Goal: Navigation & Orientation: Find specific page/section

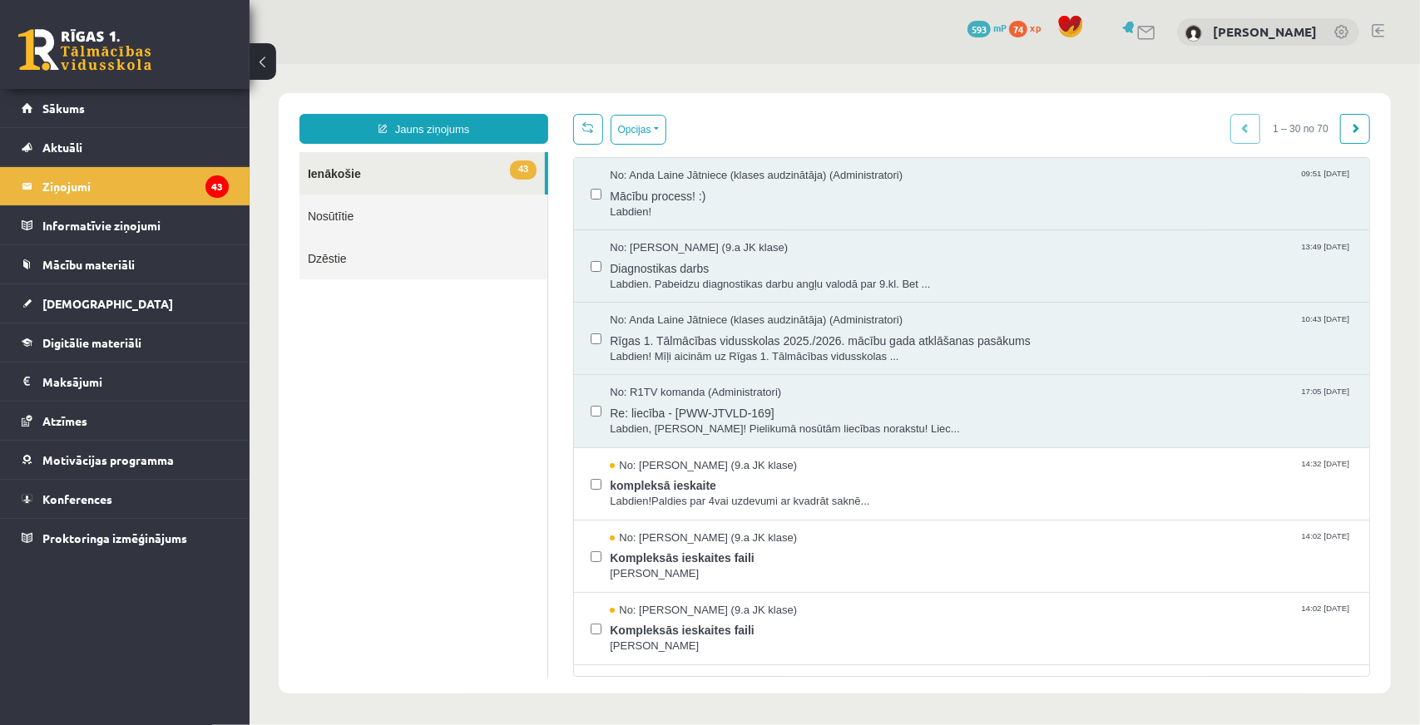
click at [401, 214] on link "Nosūtītie" at bounding box center [423, 215] width 248 height 42
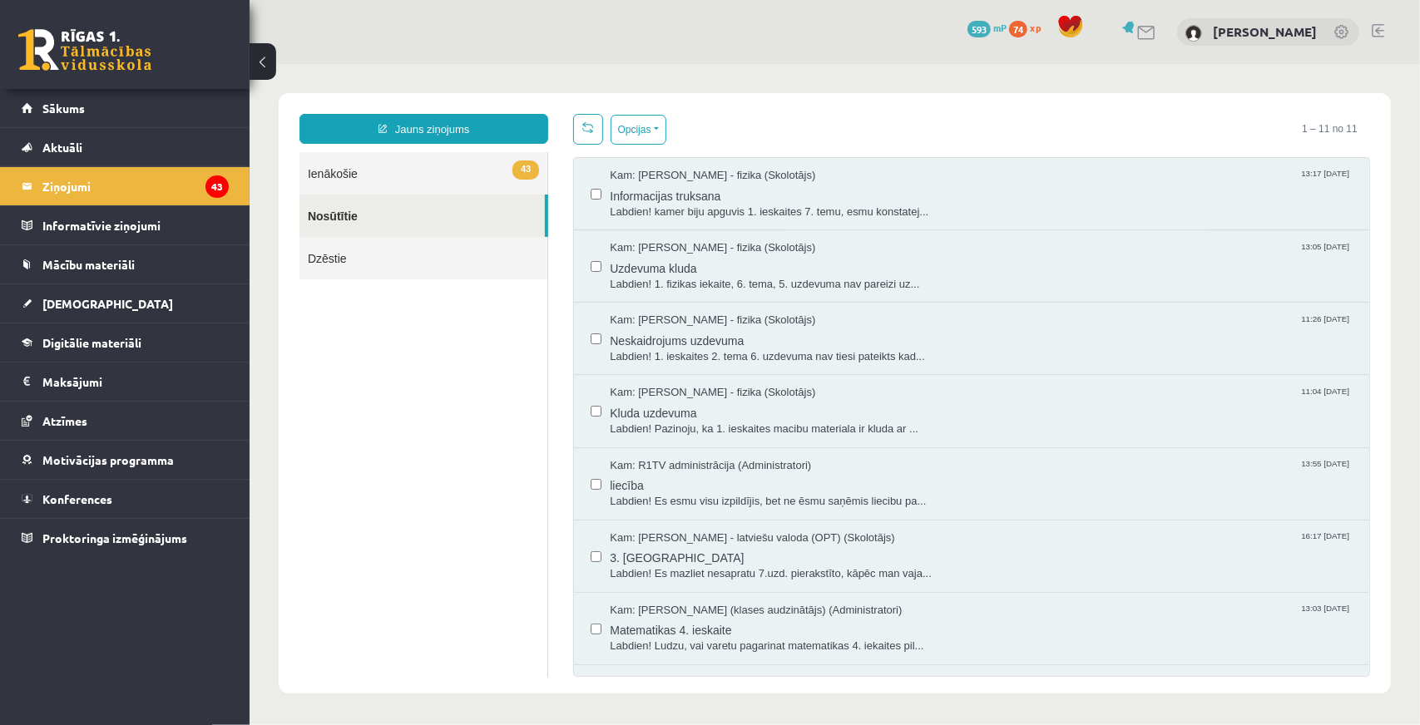
click at [415, 175] on link "43 Ienākošie" at bounding box center [423, 172] width 248 height 42
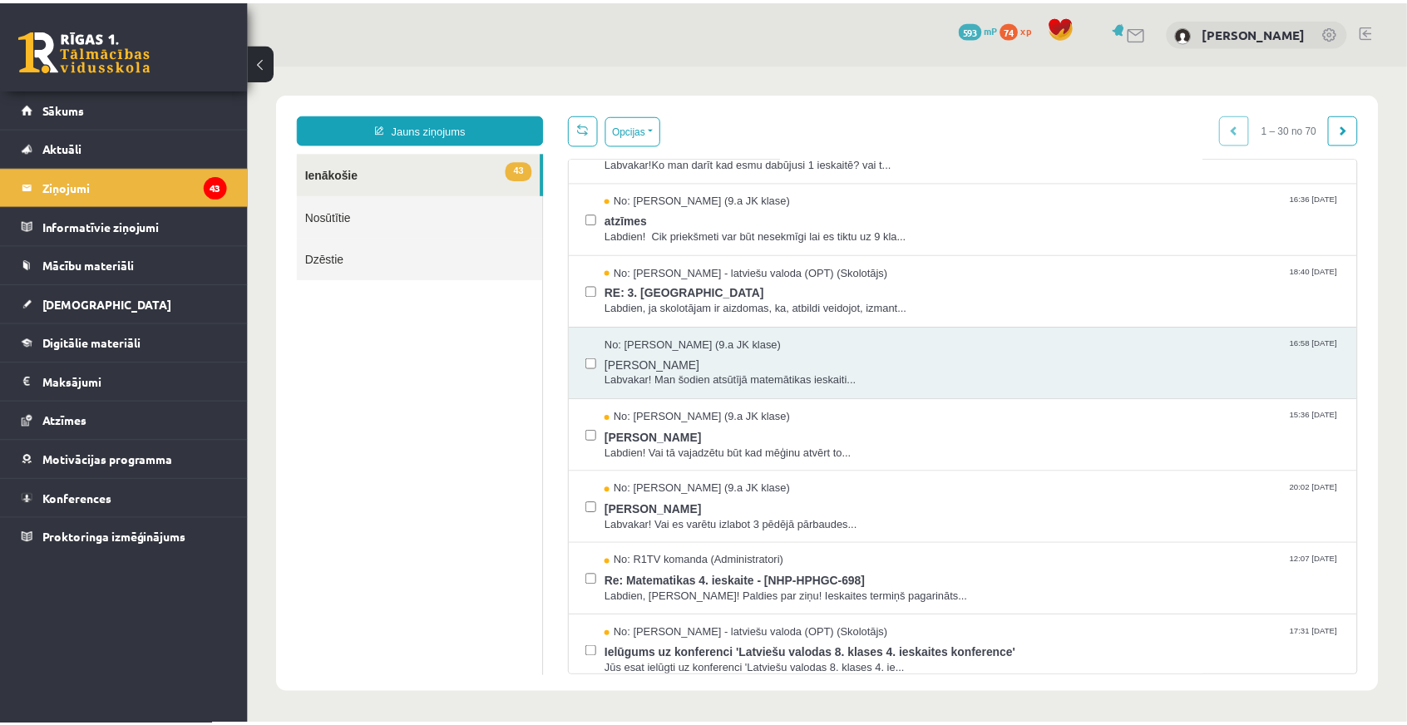
scroll to position [1646, 0]
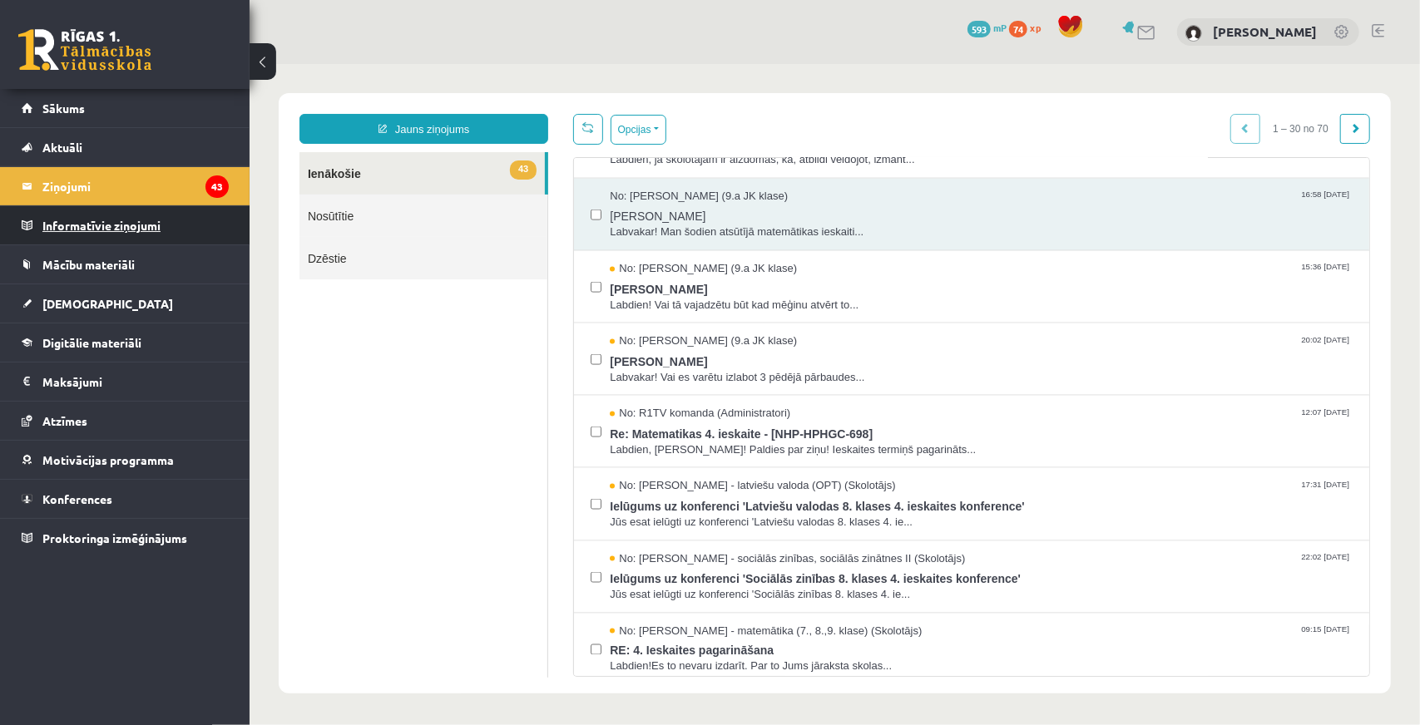
click at [115, 218] on legend "Informatīvie ziņojumi 0" at bounding box center [135, 225] width 186 height 38
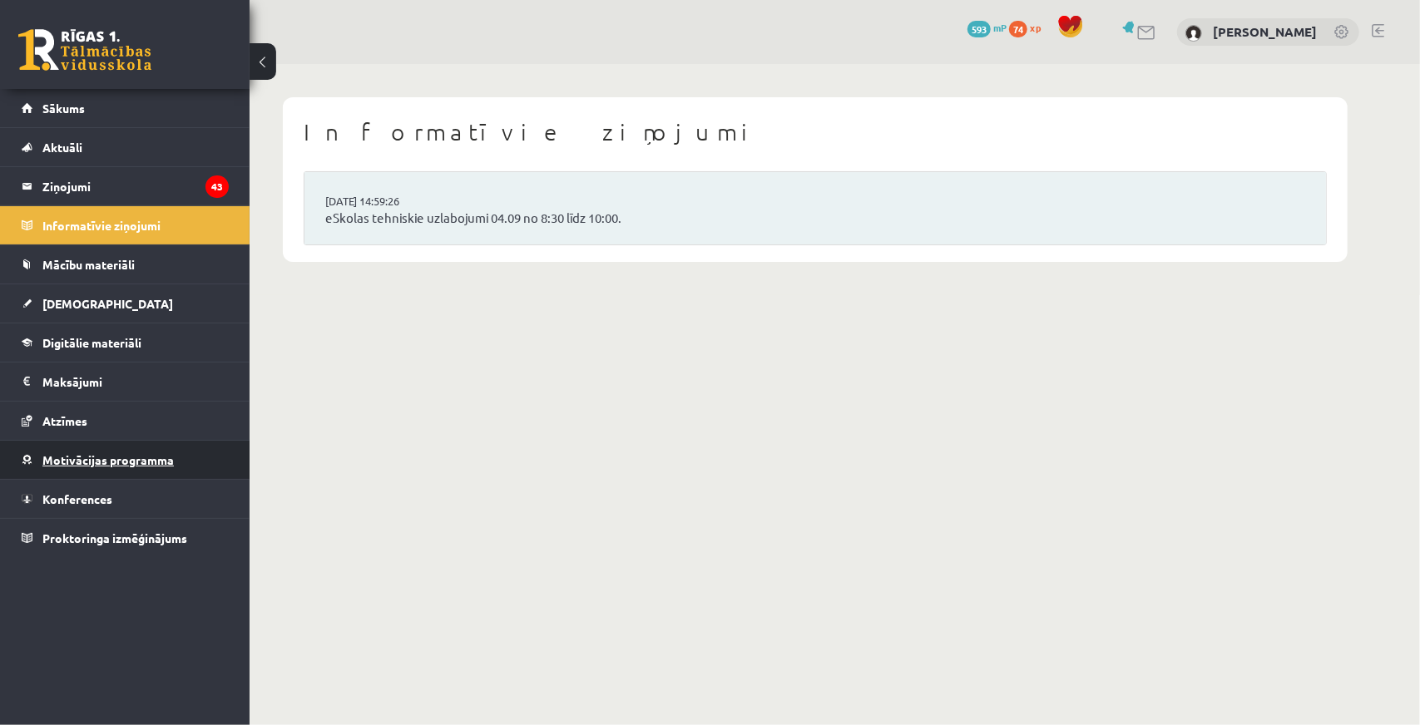
click at [116, 457] on span "Motivācijas programma" at bounding box center [107, 459] width 131 height 15
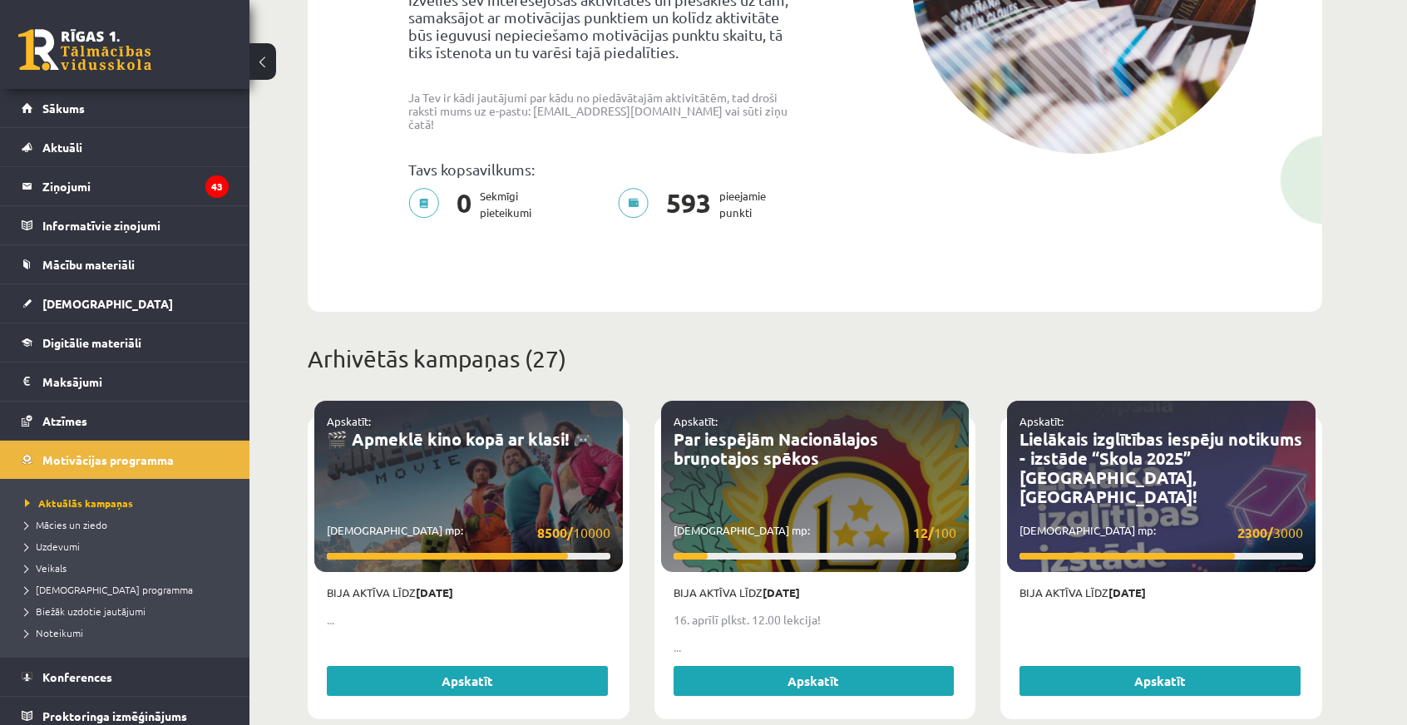
scroll to position [83, 0]
